Goal: Use online tool/utility: Utilize a website feature to perform a specific function

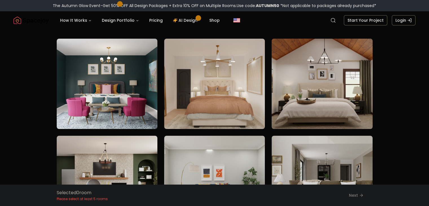
scroll to position [46, 0]
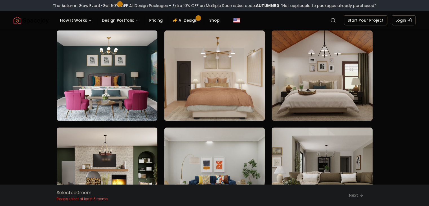
click at [138, 87] on img at bounding box center [107, 75] width 106 height 95
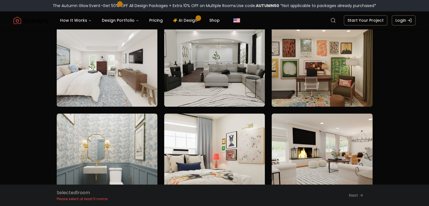
scroll to position [450, 0]
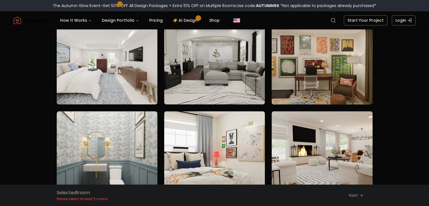
click at [318, 58] on img at bounding box center [322, 59] width 106 height 95
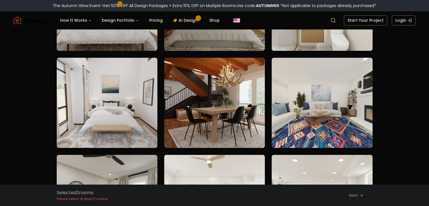
scroll to position [699, 0]
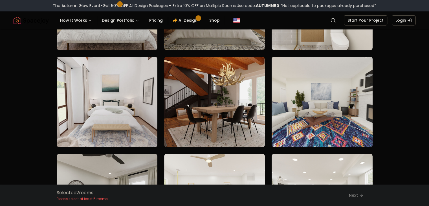
click at [339, 125] on img at bounding box center [322, 101] width 106 height 95
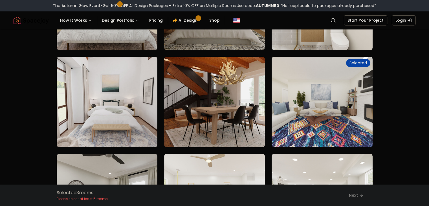
click at [247, 119] on img at bounding box center [215, 101] width 106 height 95
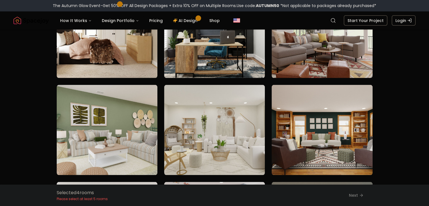
scroll to position [1104, 0]
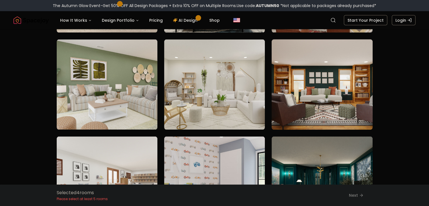
click at [325, 114] on img at bounding box center [322, 84] width 106 height 95
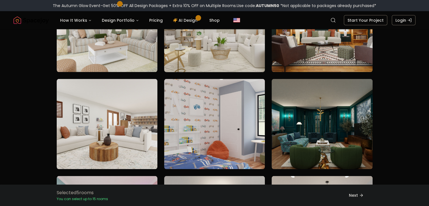
scroll to position [1178, 0]
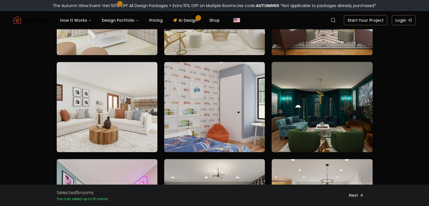
click at [325, 105] on img at bounding box center [322, 107] width 106 height 95
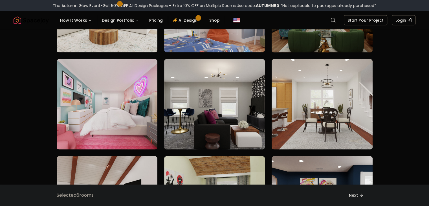
scroll to position [1280, 0]
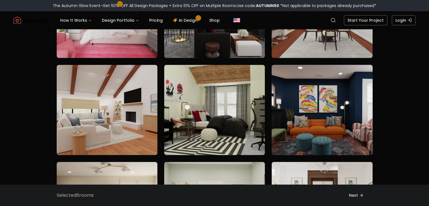
click at [297, 121] on img at bounding box center [322, 110] width 106 height 95
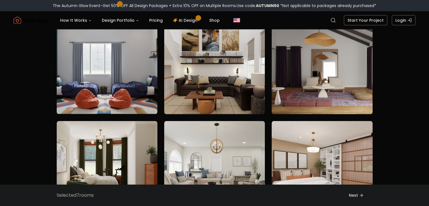
scroll to position [1702, 0]
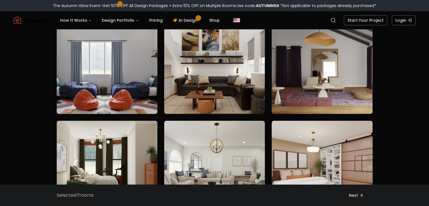
click at [129, 94] on img at bounding box center [107, 68] width 106 height 95
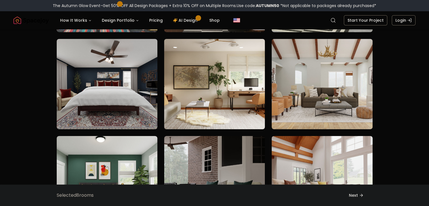
scroll to position [2029, 0]
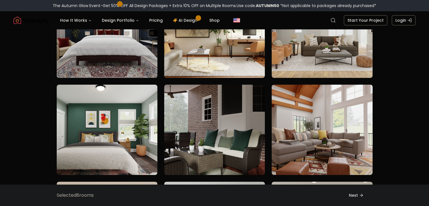
click at [112, 57] on img at bounding box center [107, 32] width 106 height 95
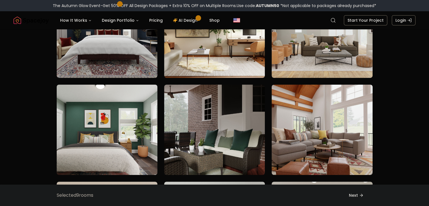
click at [95, 116] on img at bounding box center [107, 129] width 106 height 95
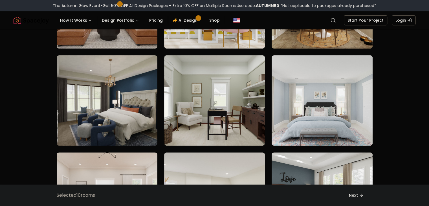
scroll to position [2349, 0]
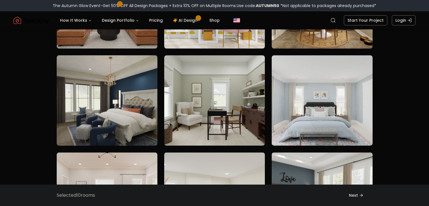
click at [120, 117] on img at bounding box center [107, 100] width 106 height 95
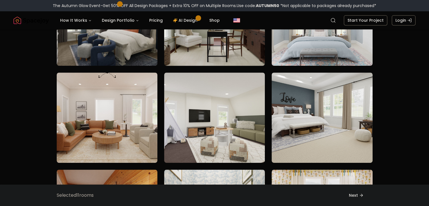
scroll to position [2429, 0]
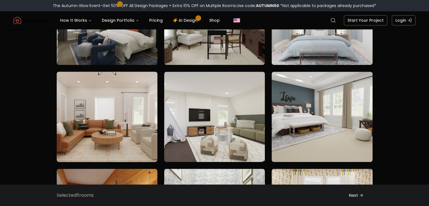
click at [138, 137] on img at bounding box center [107, 116] width 106 height 95
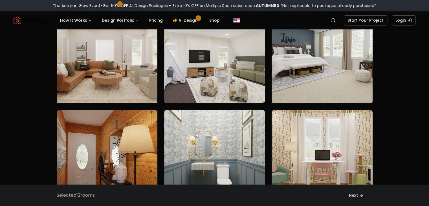
click at [132, 142] on img at bounding box center [107, 155] width 106 height 95
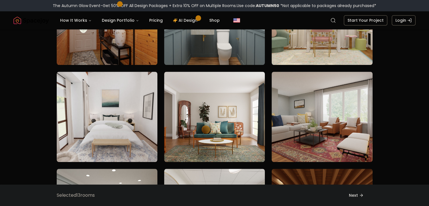
scroll to position [2624, 0]
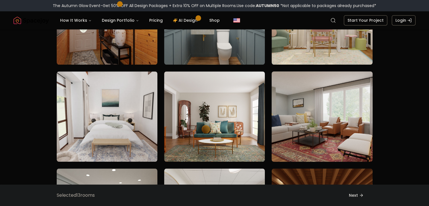
click at [327, 139] on img at bounding box center [322, 116] width 106 height 95
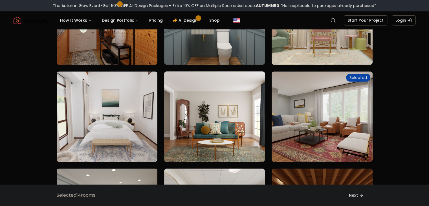
click at [256, 138] on img at bounding box center [215, 116] width 106 height 95
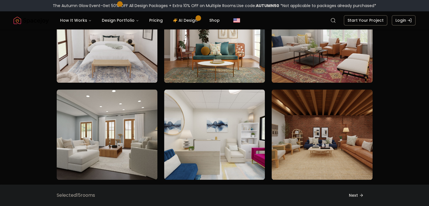
scroll to position [2704, 0]
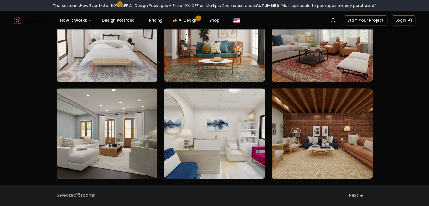
click at [285, 137] on img at bounding box center [322, 133] width 106 height 95
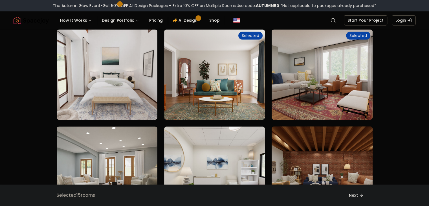
click at [300, 163] on img at bounding box center [322, 171] width 106 height 95
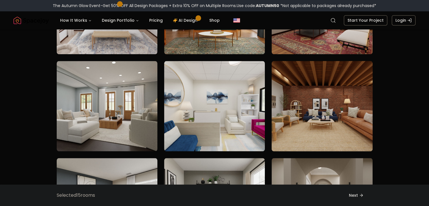
scroll to position [2731, 0]
click at [323, 110] on img at bounding box center [322, 106] width 106 height 95
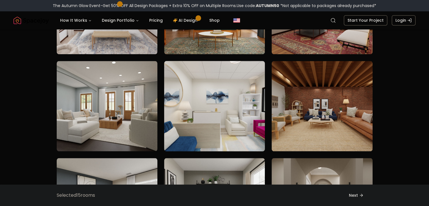
click at [230, 115] on img at bounding box center [215, 106] width 106 height 95
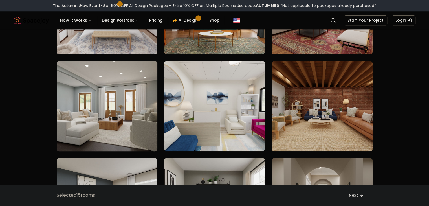
click at [156, 104] on img at bounding box center [107, 106] width 106 height 95
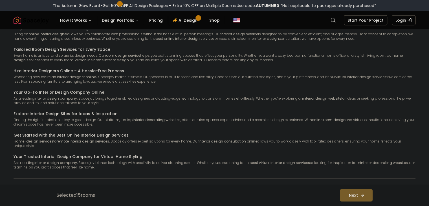
click at [355, 192] on button "Next" at bounding box center [356, 195] width 33 height 12
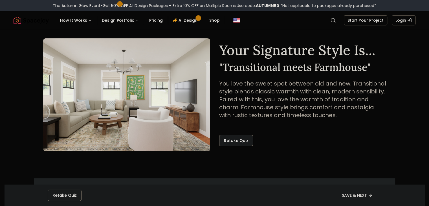
scroll to position [16, 0]
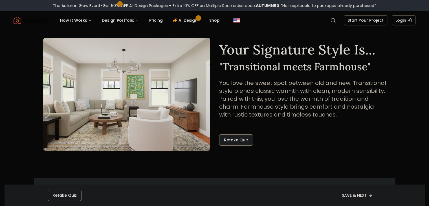
click at [245, 143] on button "Retake Quiz" at bounding box center [236, 139] width 34 height 11
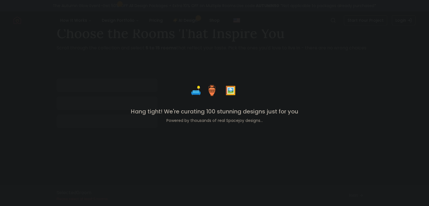
scroll to position [25, 0]
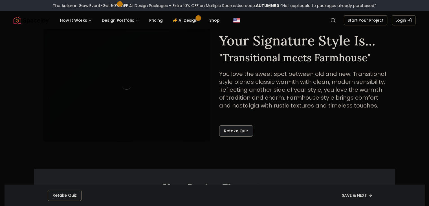
scroll to position [16, 0]
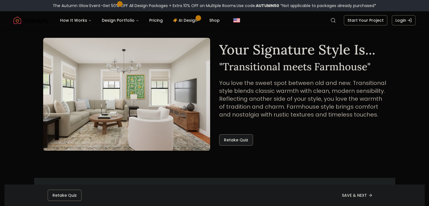
click at [256, 203] on div "Retake Quiz SAVE & NEXT" at bounding box center [214, 194] width 361 height 21
click at [250, 137] on button "Retake Quiz" at bounding box center [236, 139] width 34 height 11
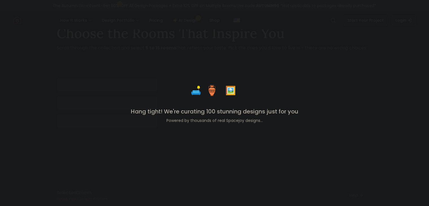
scroll to position [25, 0]
click at [227, 140] on div "🛋️ 🏺 🖼️ Hang tight! We're curating 100 stunning designs just for you Powered by…" at bounding box center [214, 103] width 429 height 206
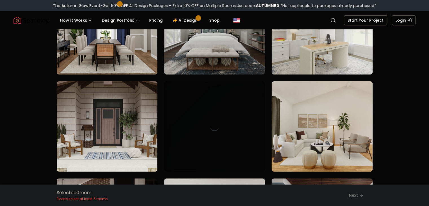
scroll to position [98, 0]
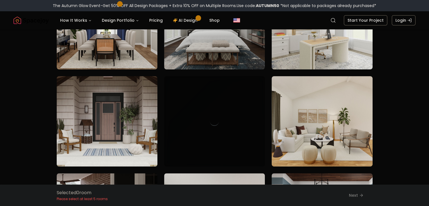
click at [137, 118] on img at bounding box center [107, 121] width 106 height 95
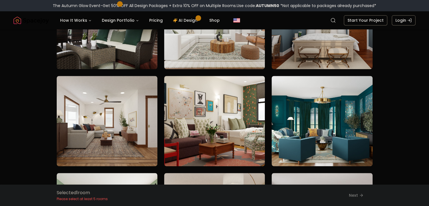
scroll to position [292, 0]
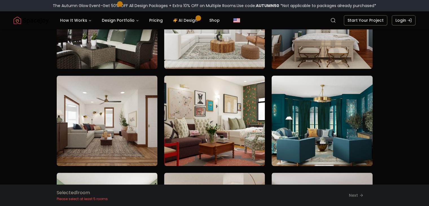
click at [331, 125] on img at bounding box center [322, 120] width 106 height 95
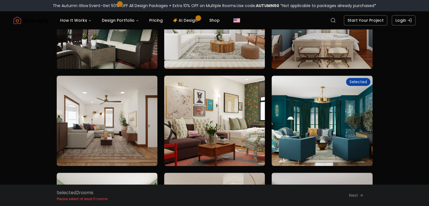
click at [227, 126] on img at bounding box center [215, 120] width 106 height 95
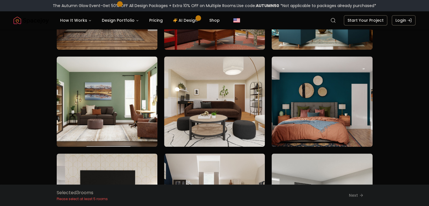
scroll to position [408, 0]
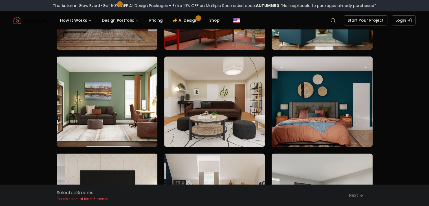
click at [306, 118] on img at bounding box center [322, 101] width 106 height 95
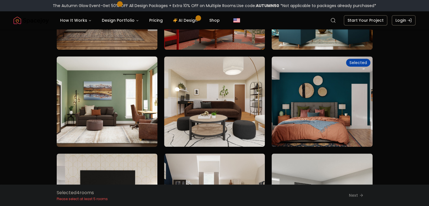
click at [143, 118] on img at bounding box center [107, 101] width 106 height 95
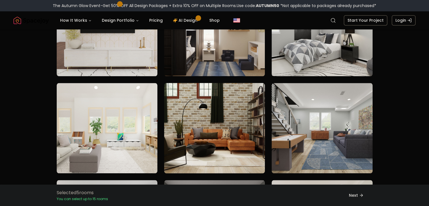
click at [215, 135] on img at bounding box center [215, 128] width 106 height 95
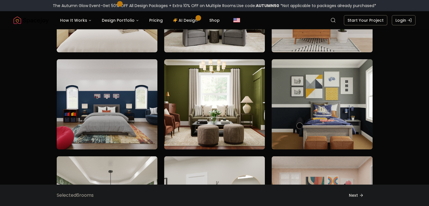
scroll to position [1380, 0]
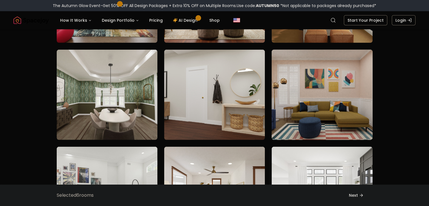
click at [305, 111] on img at bounding box center [322, 94] width 106 height 95
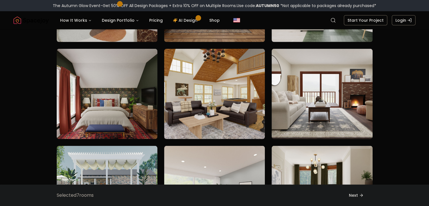
scroll to position [1678, 0]
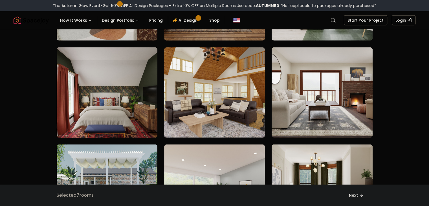
click at [143, 117] on img at bounding box center [107, 92] width 106 height 95
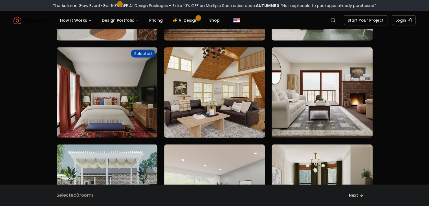
click at [201, 121] on img at bounding box center [215, 92] width 106 height 95
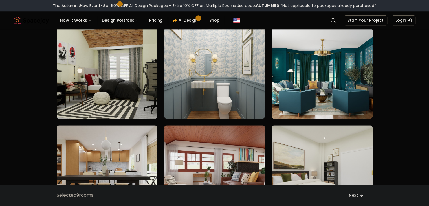
scroll to position [2670, 0]
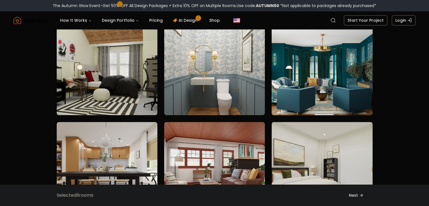
click at [291, 94] on img at bounding box center [322, 70] width 106 height 95
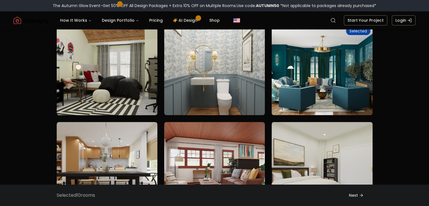
click at [124, 87] on img at bounding box center [107, 70] width 106 height 95
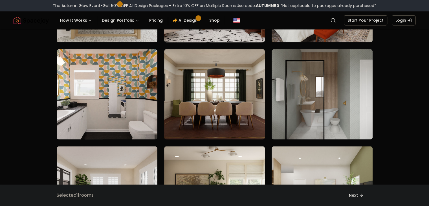
scroll to position [2846, 0]
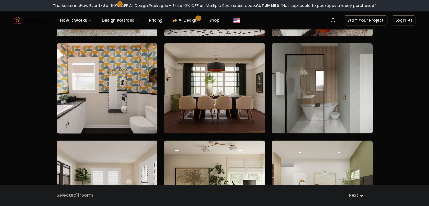
click at [112, 106] on img at bounding box center [107, 88] width 106 height 95
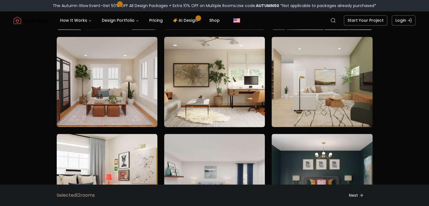
scroll to position [2950, 0]
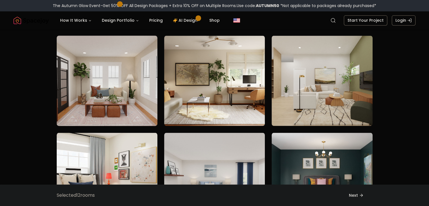
click at [137, 107] on img at bounding box center [107, 80] width 106 height 95
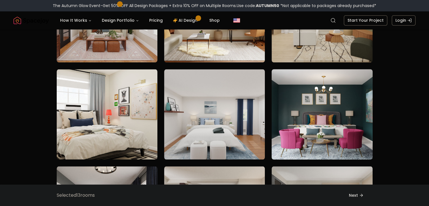
scroll to position [3014, 0]
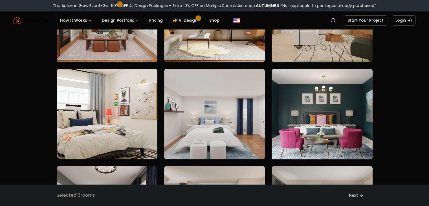
drag, startPoint x: 319, startPoint y: 134, endPoint x: 308, endPoint y: 129, distance: 12.5
click at [308, 129] on img at bounding box center [322, 114] width 106 height 95
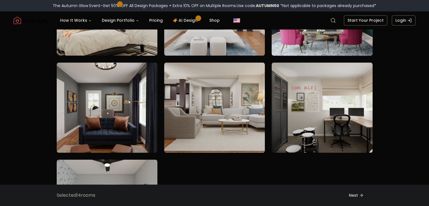
scroll to position [3118, 0]
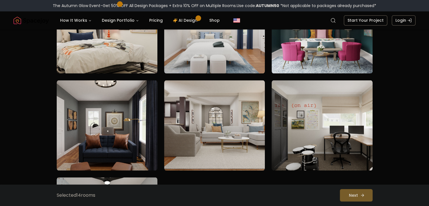
click at [348, 195] on button "Next" at bounding box center [356, 195] width 33 height 12
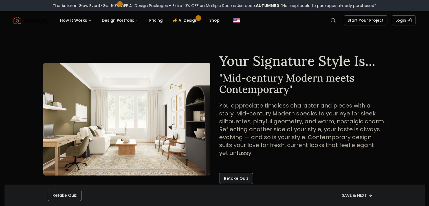
scroll to position [9, 0]
